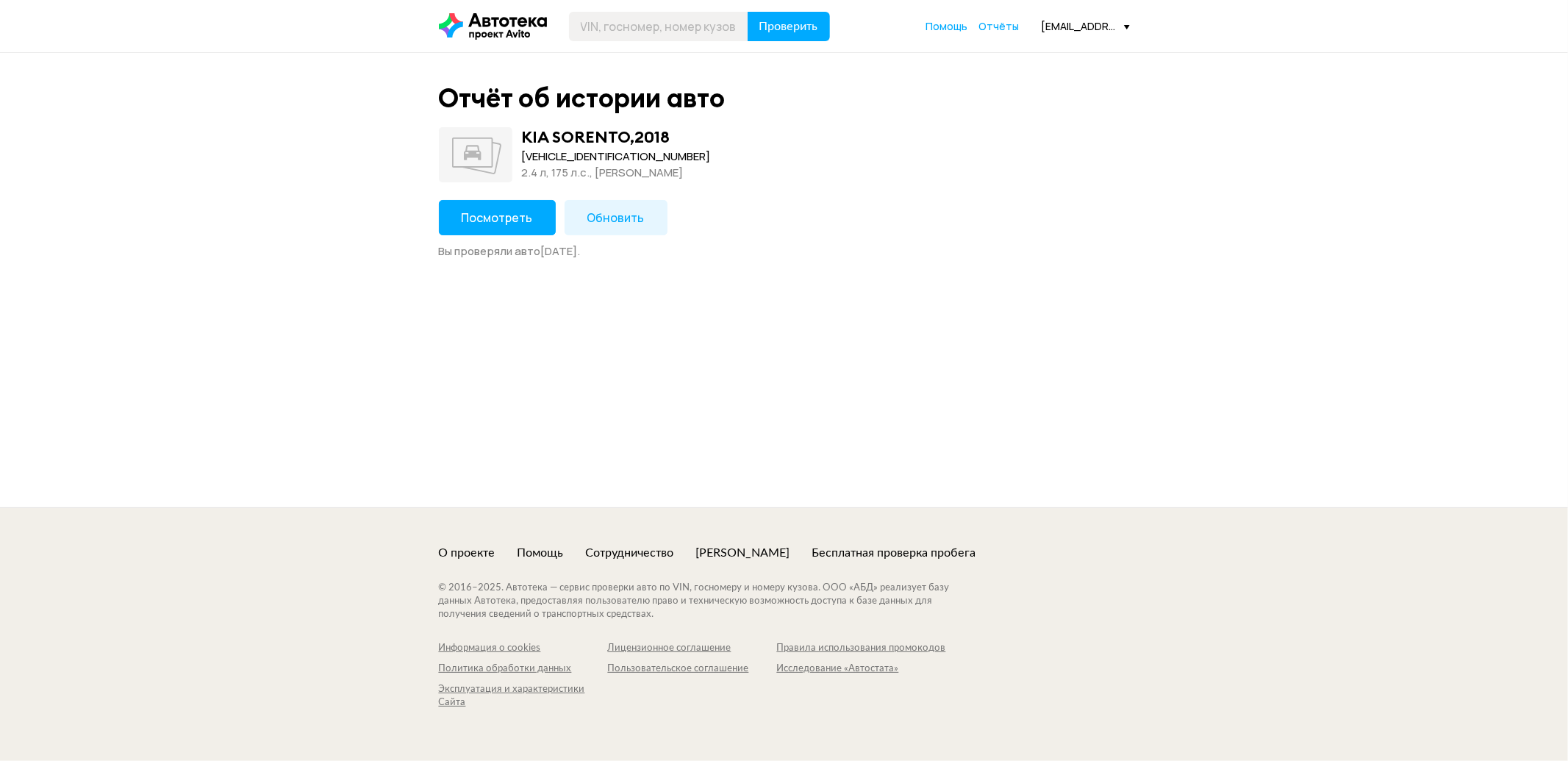
click at [521, 215] on span "Посмотреть" at bounding box center [497, 217] width 72 height 16
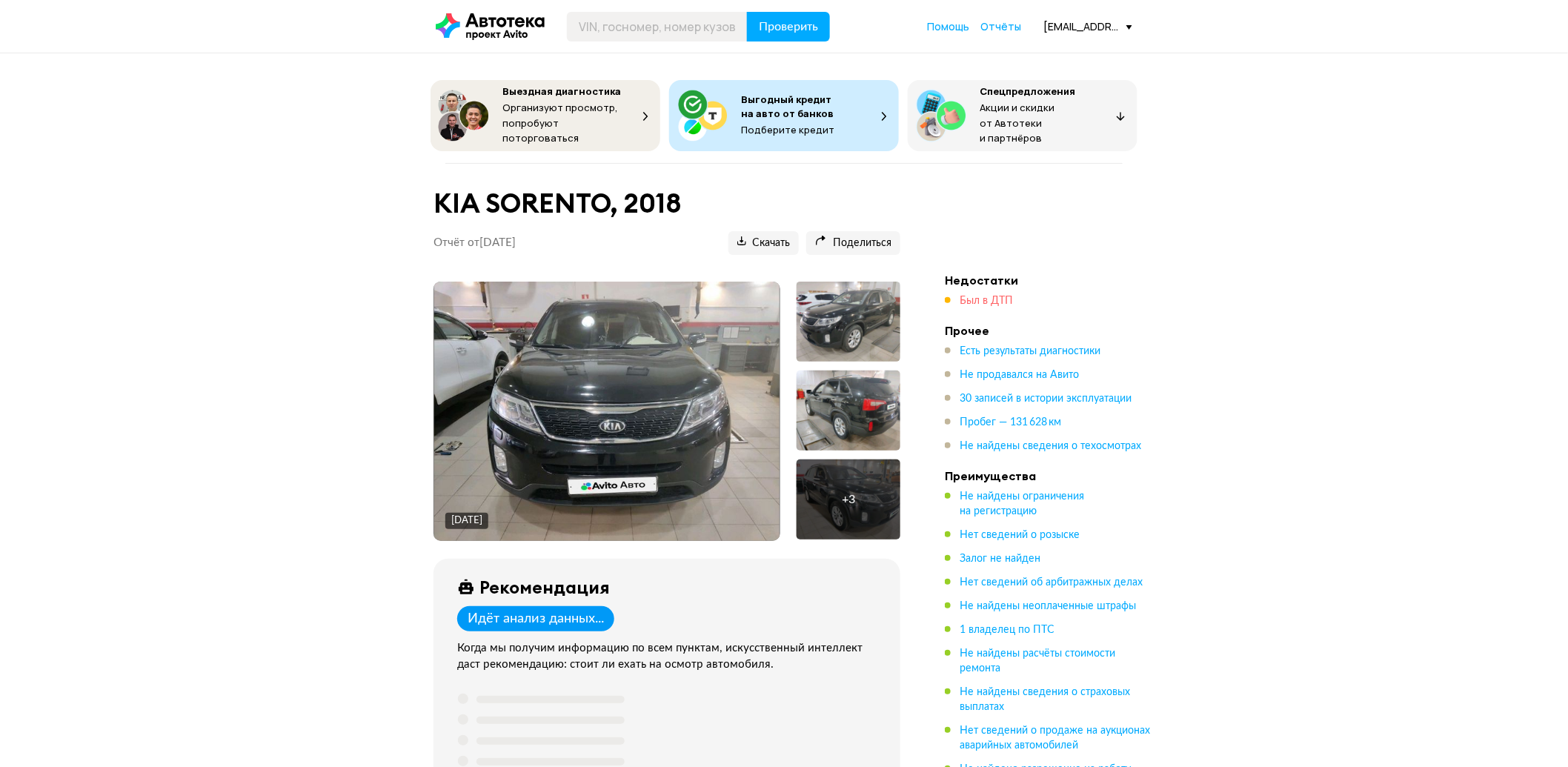
click at [977, 300] on span "Был в ДТП" at bounding box center [986, 300] width 53 height 10
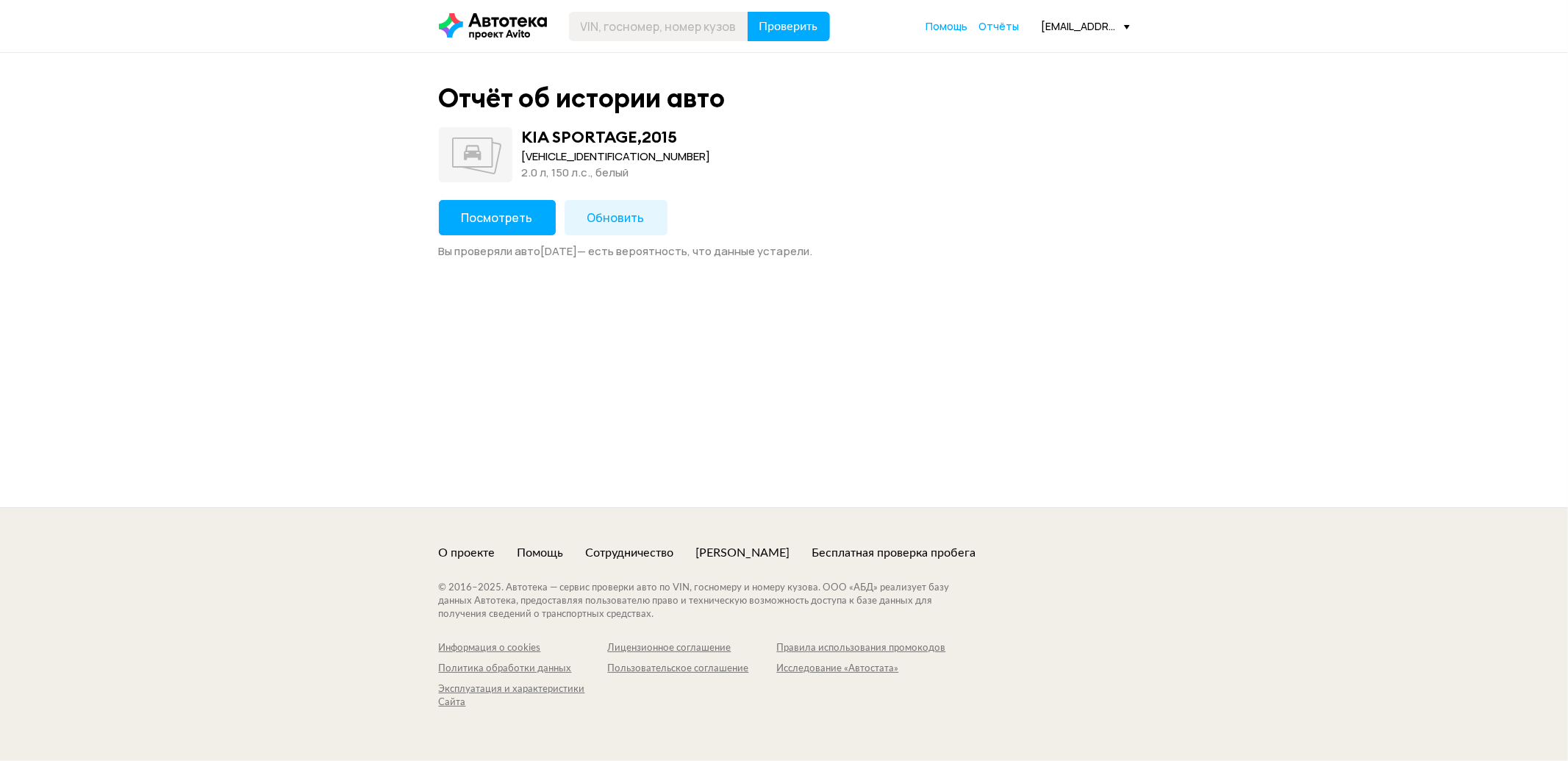
click at [495, 239] on div "Посмотреть Обновить Вы проверяли авто [DATE] — есть вероятность, что данные уст…" at bounding box center [785, 229] width 691 height 59
click at [486, 221] on span "Посмотреть" at bounding box center [497, 217] width 72 height 16
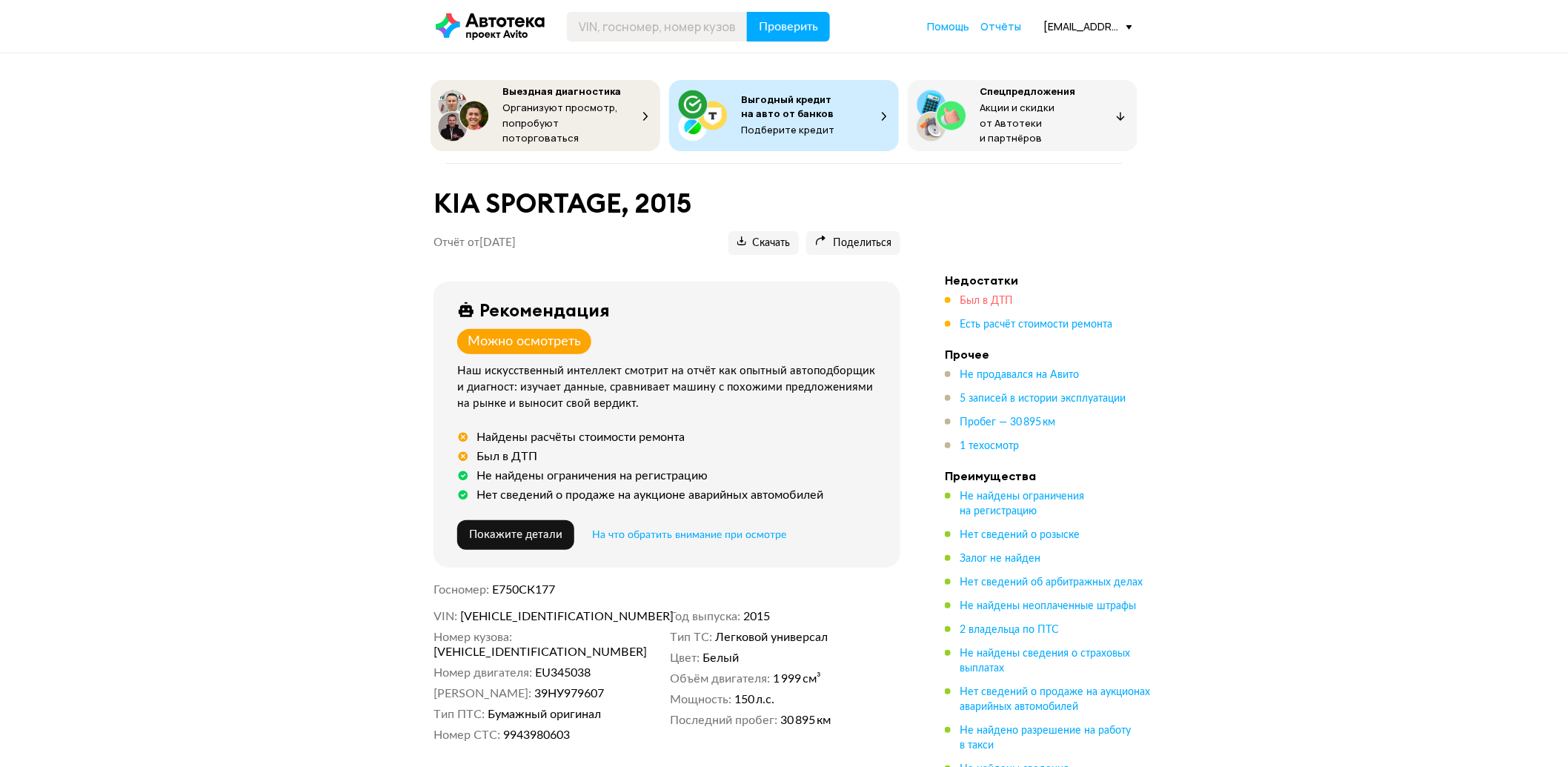
click at [974, 296] on span "Был в ДТП" at bounding box center [986, 300] width 53 height 10
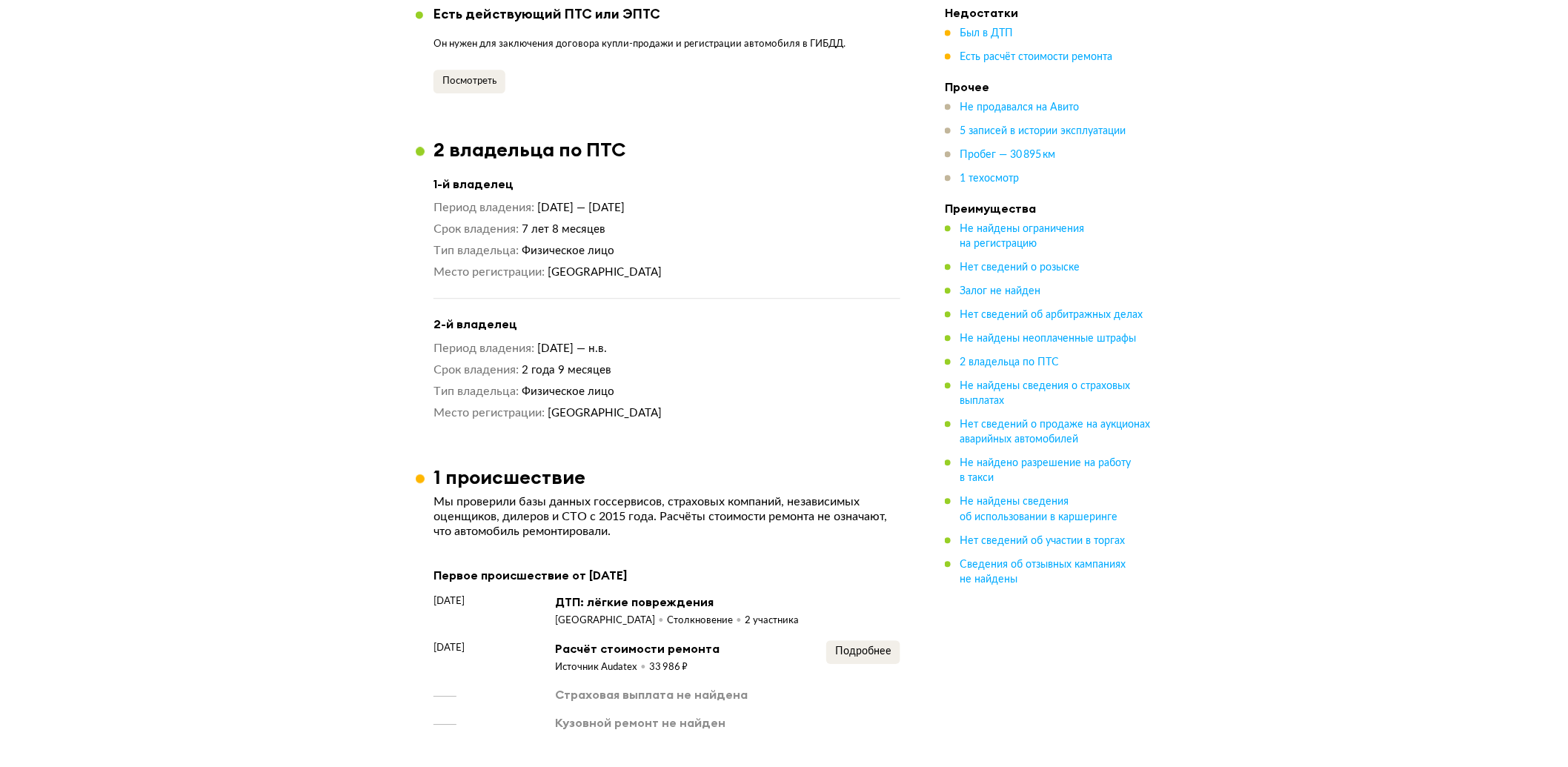
scroll to position [1590, 0]
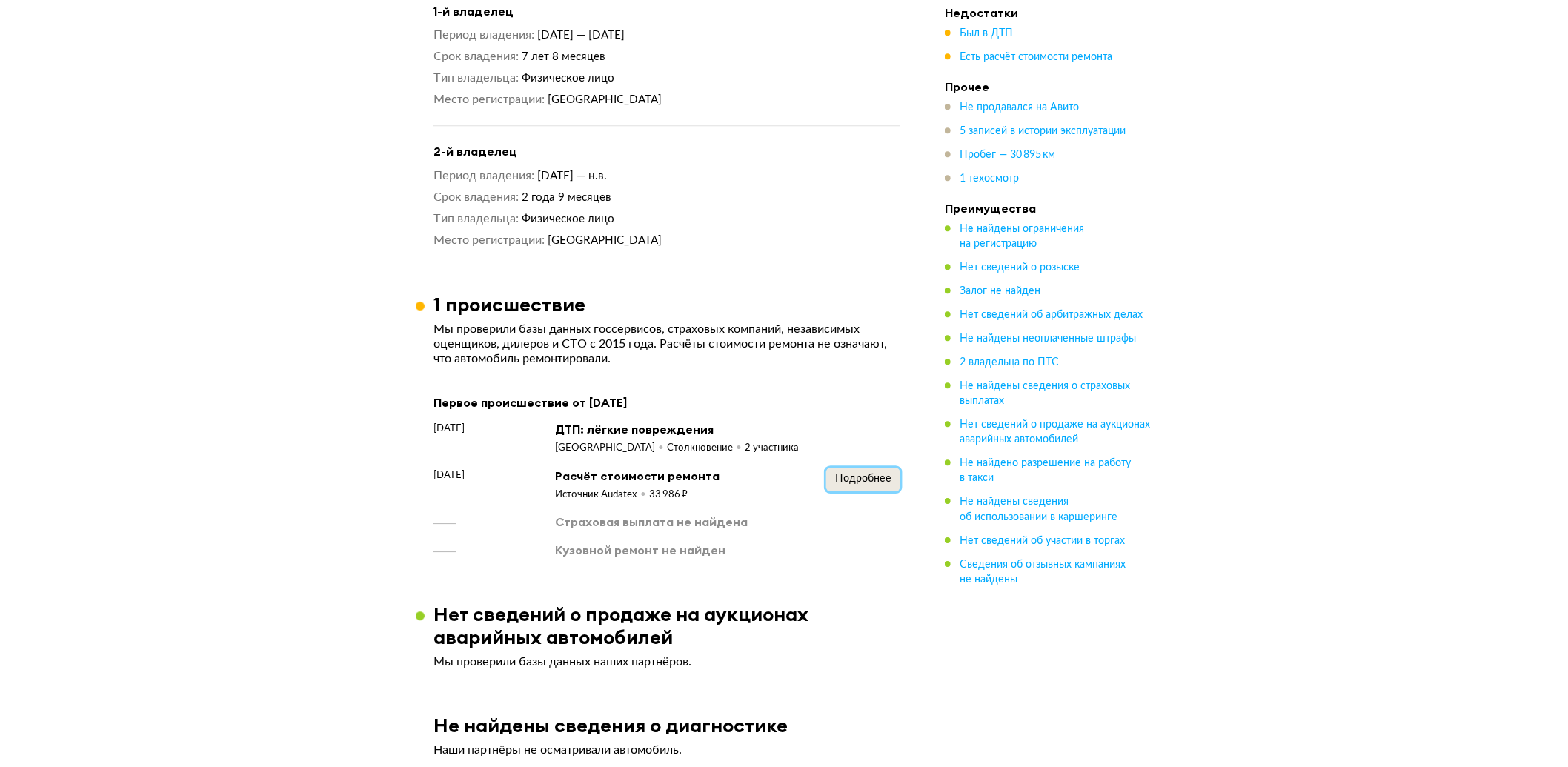
click at [854, 467] on button "Подробнее" at bounding box center [863, 479] width 74 height 24
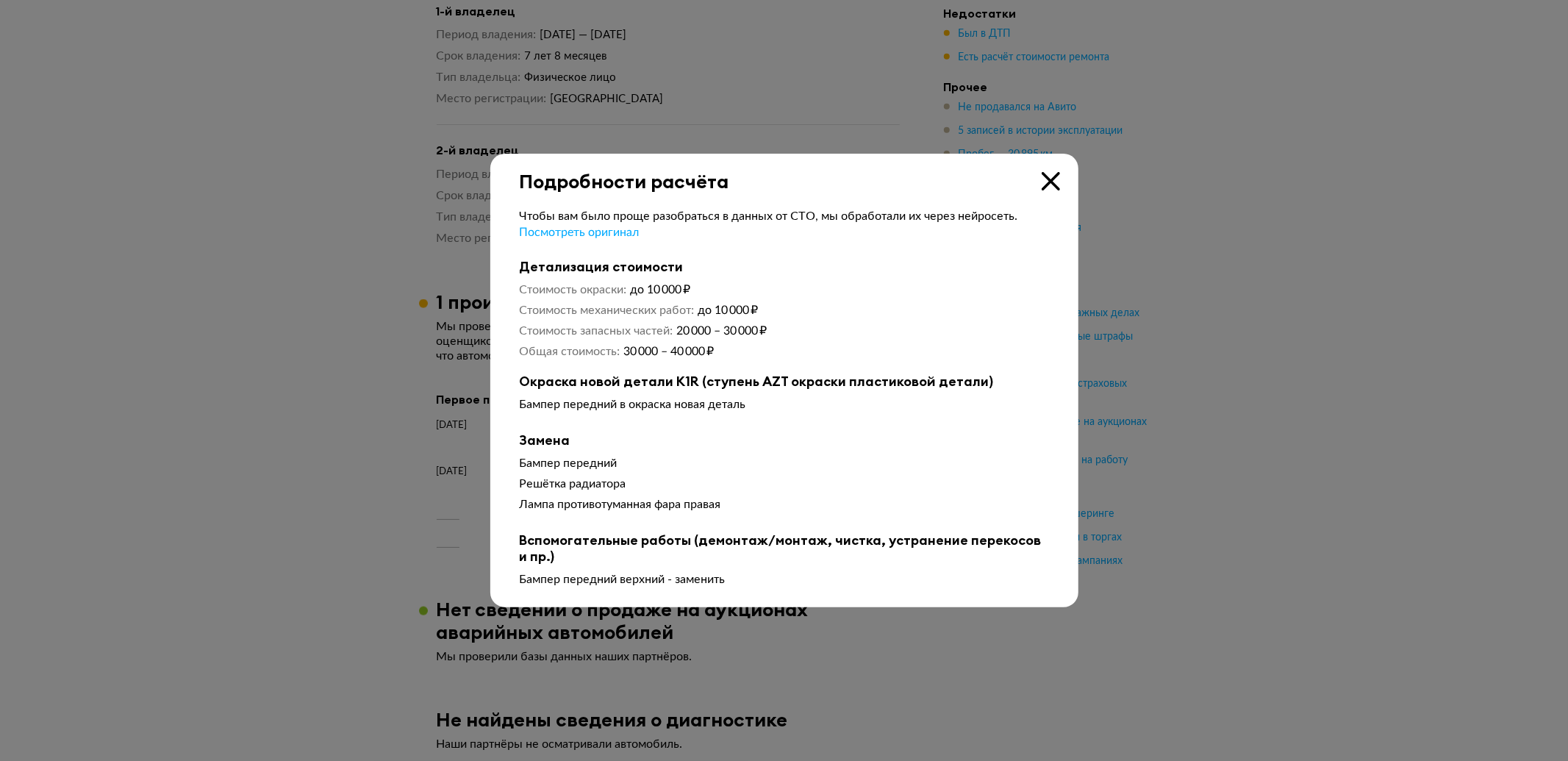
click at [1263, 490] on div at bounding box center [784, 380] width 1568 height 761
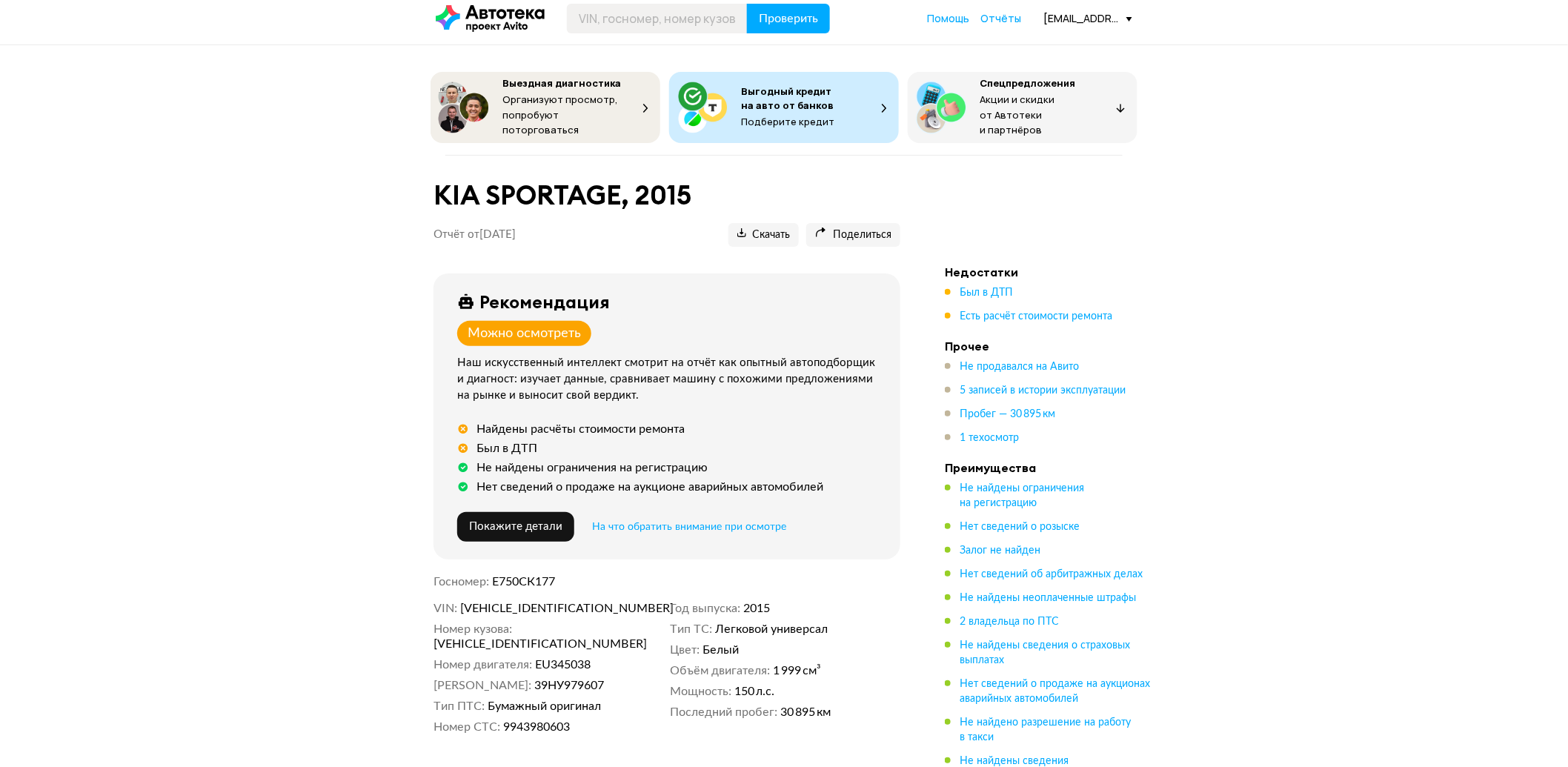
scroll to position [0, 0]
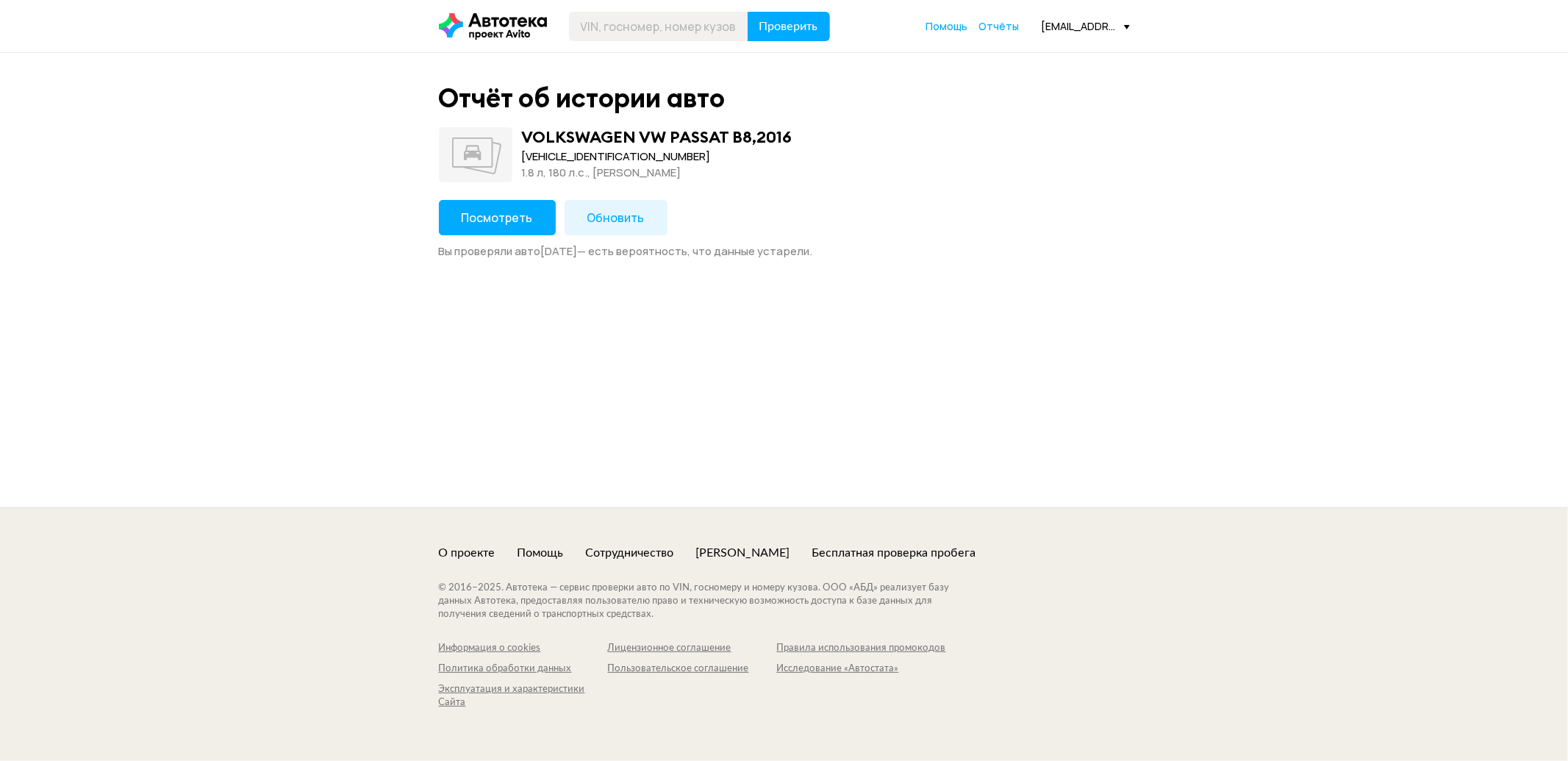
click at [528, 215] on button "Посмотреть" at bounding box center [497, 217] width 117 height 35
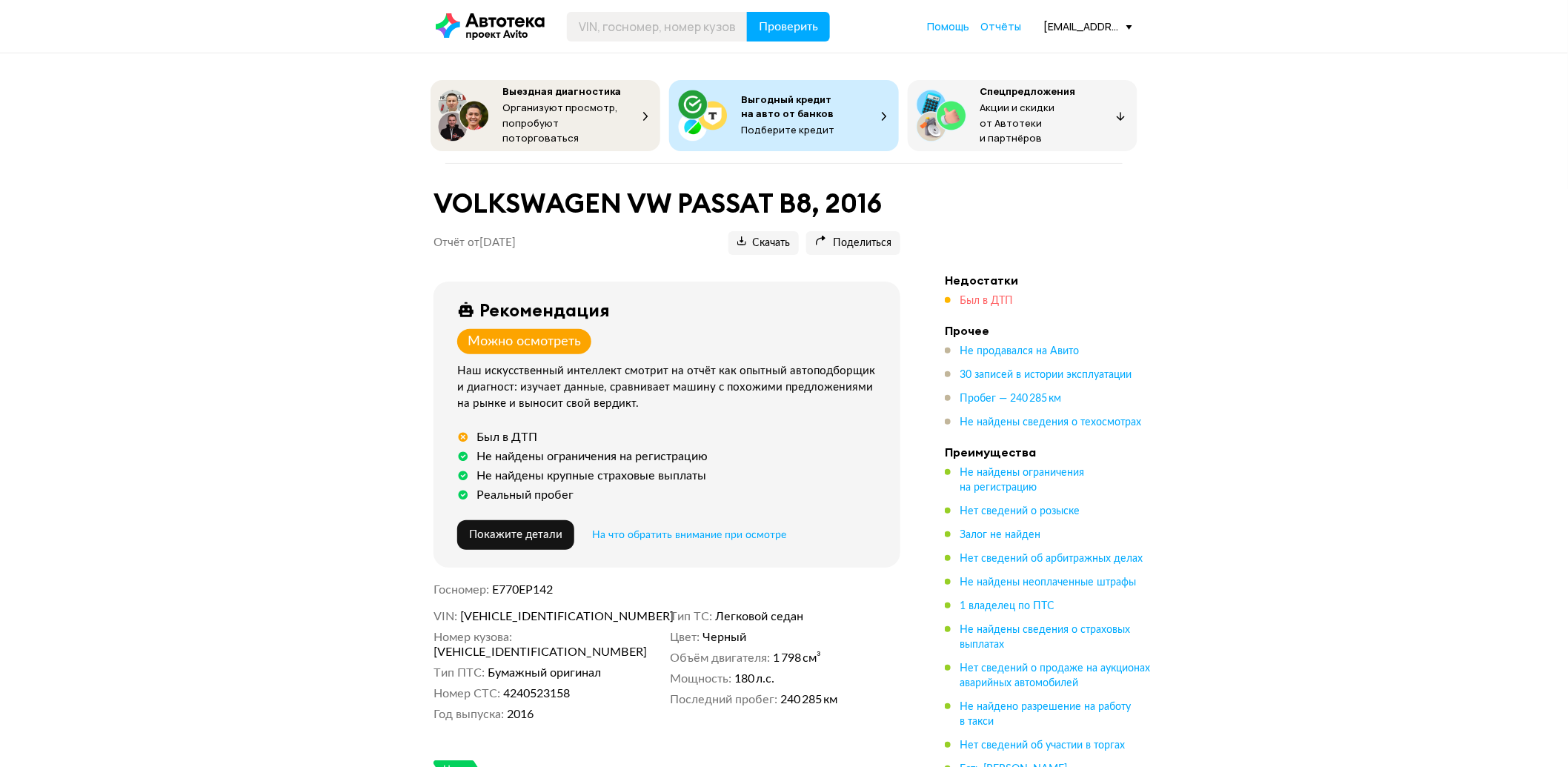
click at [962, 296] on span "Был в ДТП" at bounding box center [986, 300] width 53 height 10
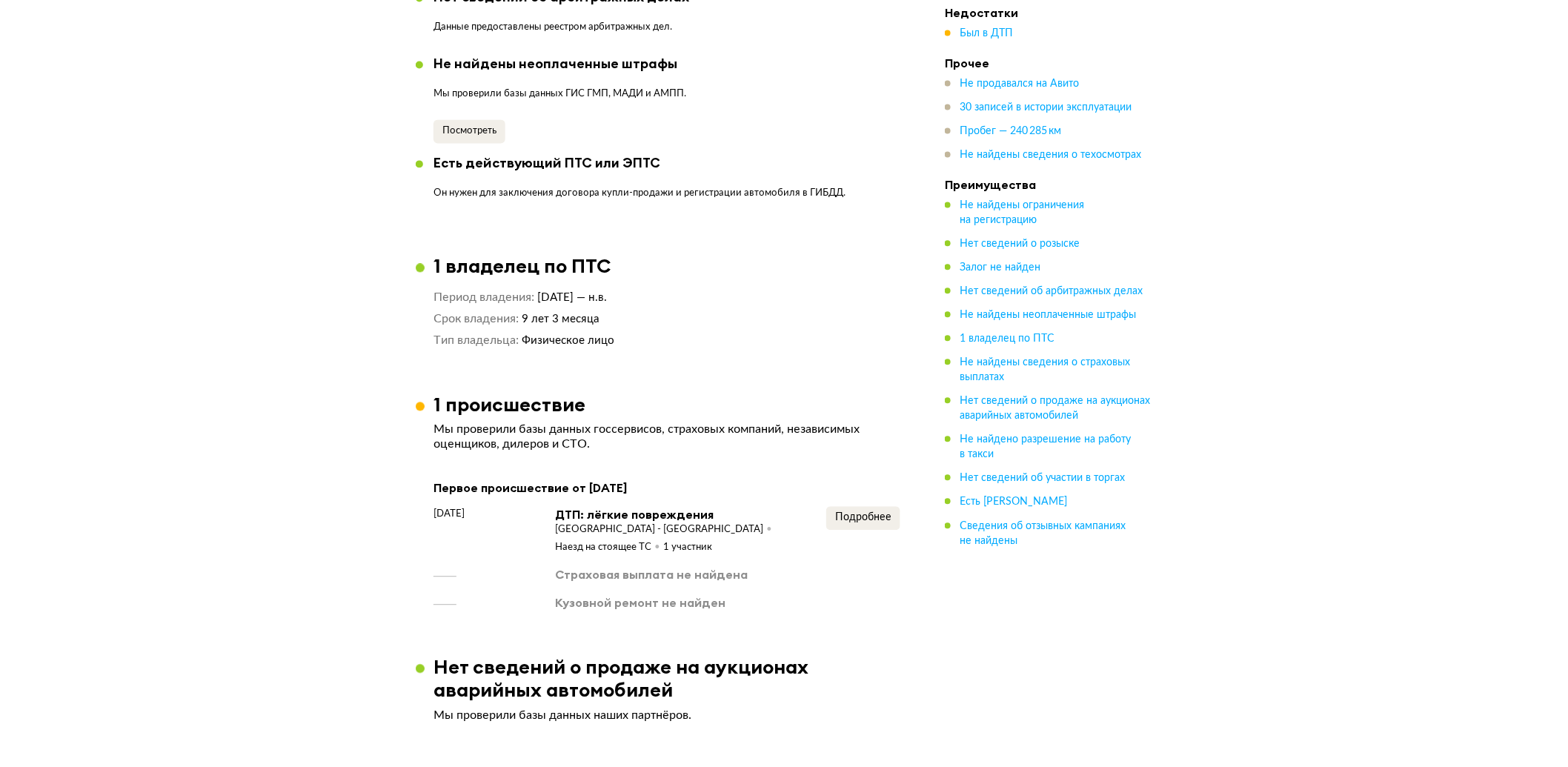
scroll to position [1084, 0]
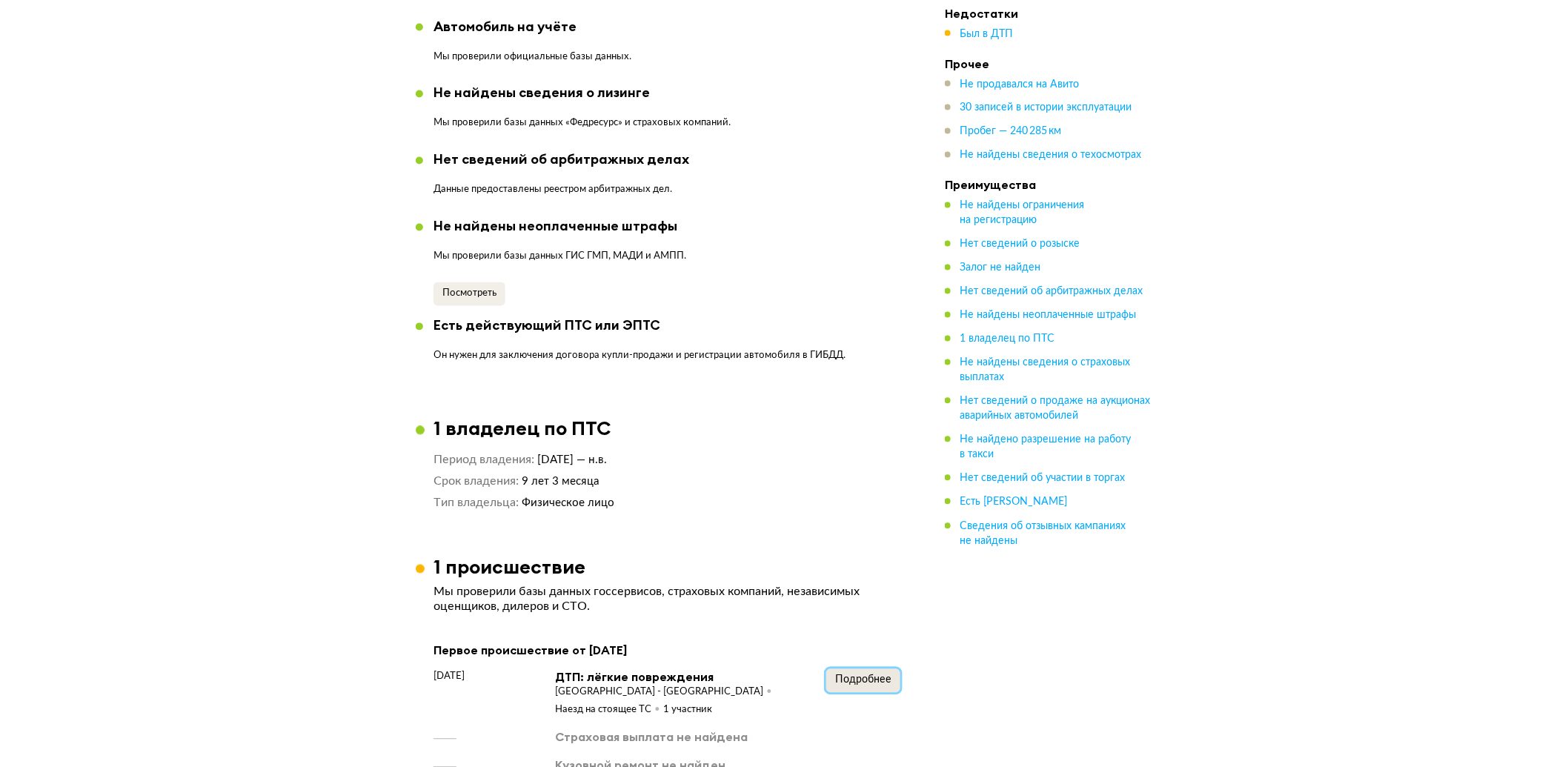
click at [855, 675] on span "Подробнее" at bounding box center [863, 679] width 56 height 10
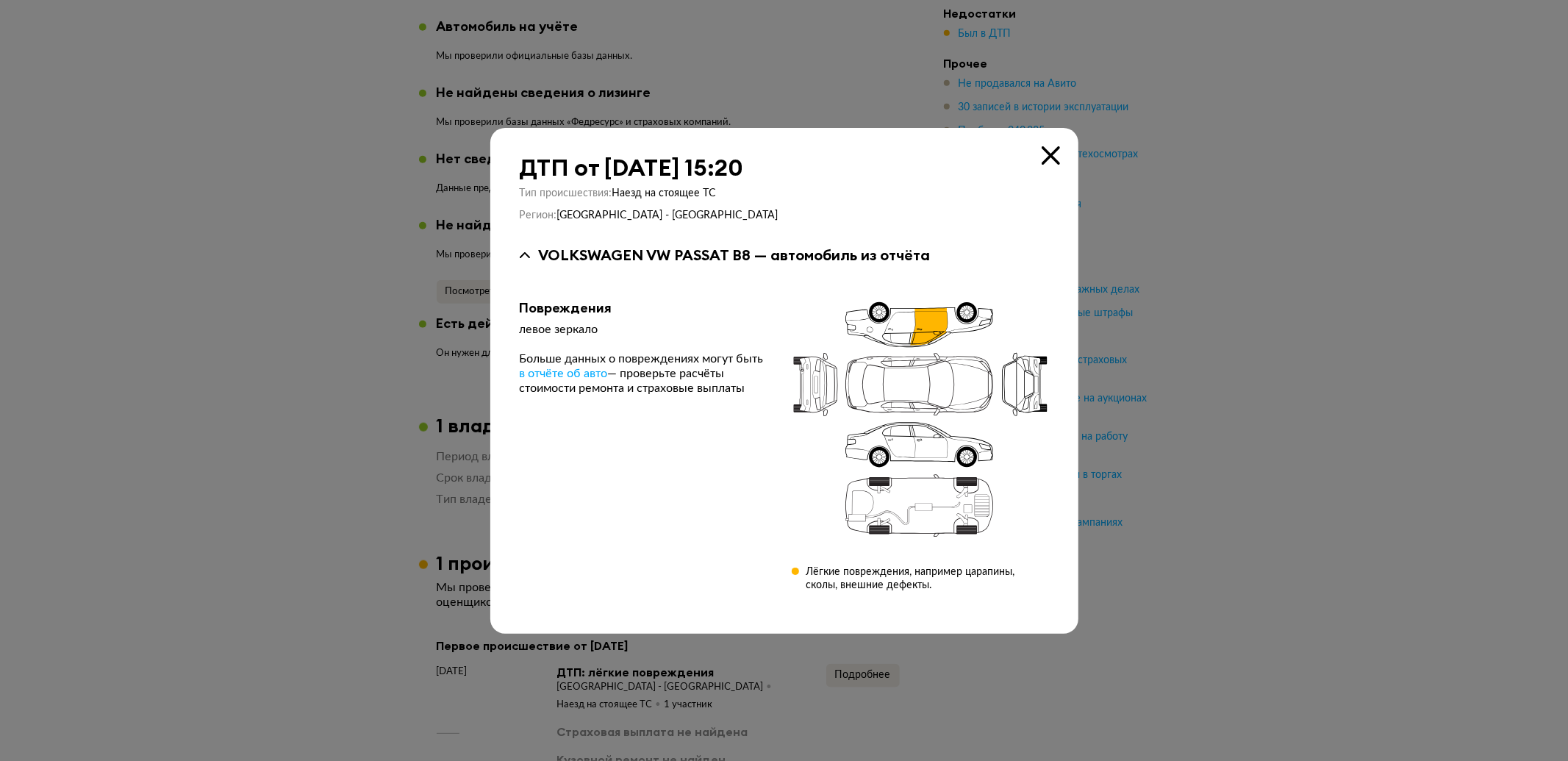
click at [1044, 152] on icon at bounding box center [1051, 156] width 18 height 18
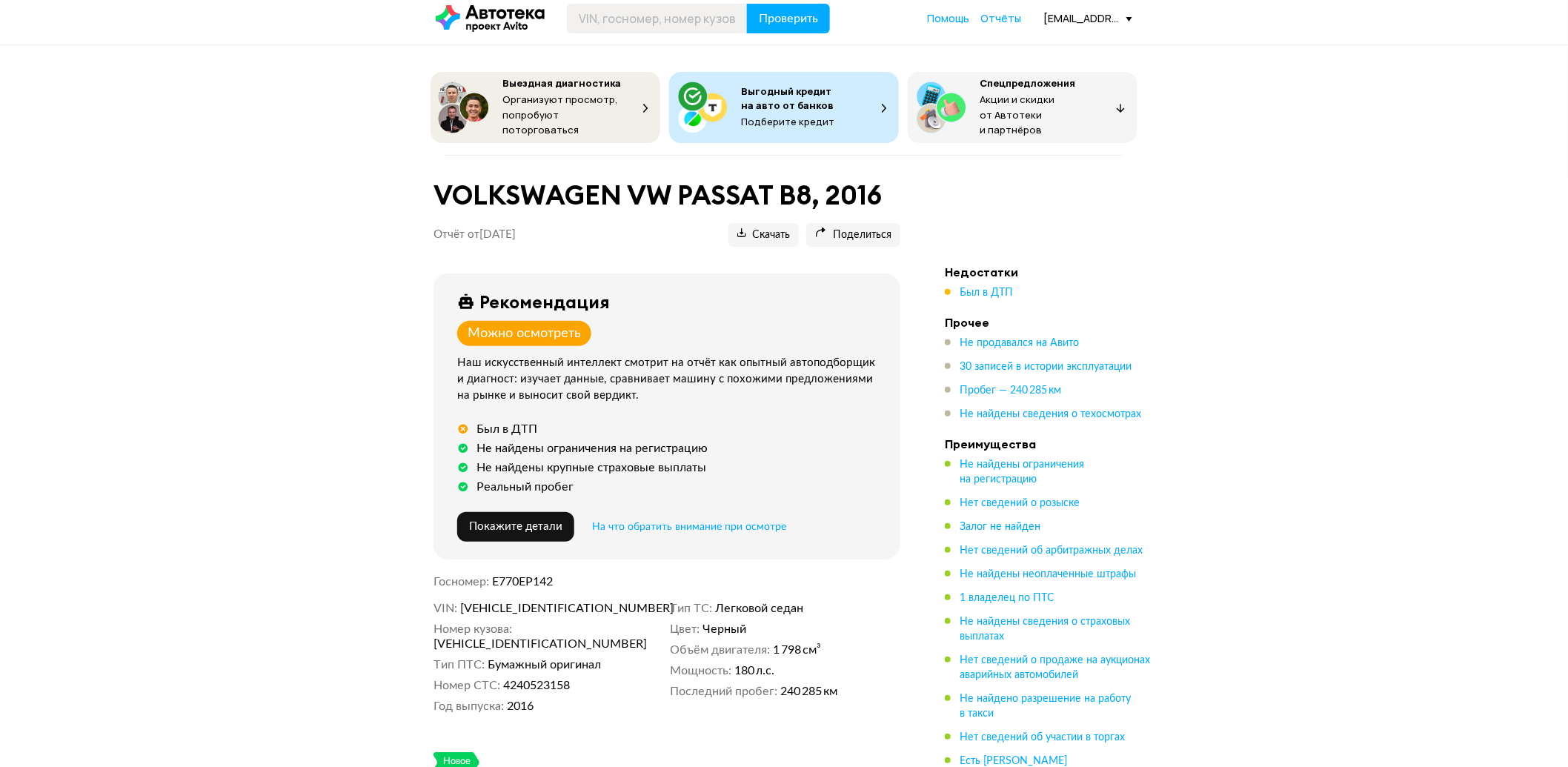
scroll to position [0, 0]
